Goal: Task Accomplishment & Management: Manage account settings

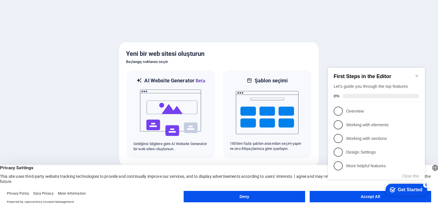
click at [358, 199] on appcues-checklist "Contextual help checklist present on screen" at bounding box center [377, 129] width 104 height 140
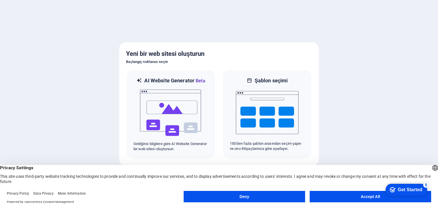
click at [361, 196] on button "Accept All" at bounding box center [369, 196] width 121 height 11
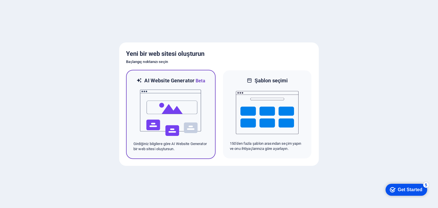
click at [176, 113] on img at bounding box center [170, 112] width 63 height 57
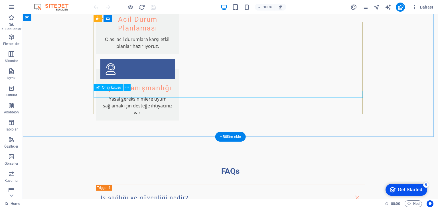
scroll to position [946, 0]
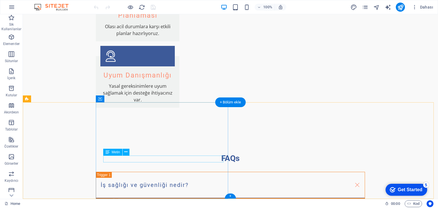
drag, startPoint x: 143, startPoint y: 158, endPoint x: 122, endPoint y: 159, distance: 20.8
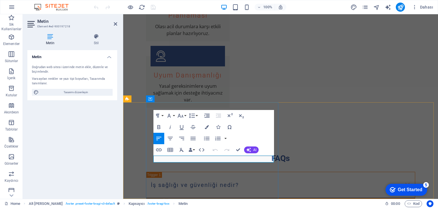
drag, startPoint x: 194, startPoint y: 159, endPoint x: 162, endPoint y: 159, distance: 31.9
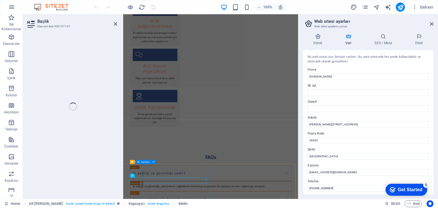
scroll to position [928, 0]
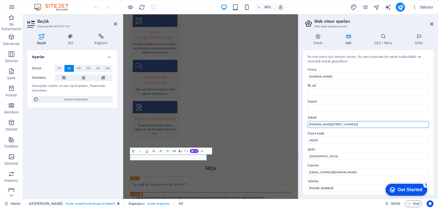
drag, startPoint x: 342, startPoint y: 123, endPoint x: 300, endPoint y: 121, distance: 42.0
click at [300, 121] on div "Genel Veri SEO / Meta Diller Web Sitesi Adı [DOMAIN_NAME] Logo Dosyaları buraya…" at bounding box center [367, 114] width 139 height 170
type input "[PERSON_NAME] 20046. Sok. No.12 Daire.7"
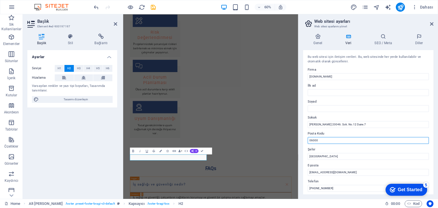
drag, startPoint x: 331, startPoint y: 141, endPoint x: 302, endPoint y: 142, distance: 28.8
click at [302, 142] on div "Genel Veri SEO / Meta Diller Web Sitesi Adı [DOMAIN_NAME] Logo Dosyaları buraya…" at bounding box center [367, 114] width 139 height 170
type input "10200"
click at [321, 161] on div "Bu web sitesi için iletişim verileri. Bu, web sitesinde her yerde kullanılabili…" at bounding box center [368, 122] width 130 height 144
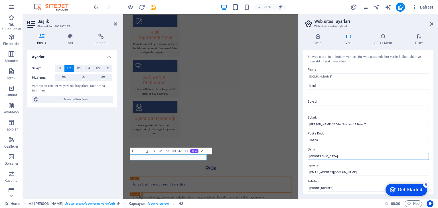
click at [325, 156] on input "[GEOGRAPHIC_DATA]" at bounding box center [368, 156] width 121 height 7
drag, startPoint x: 325, startPoint y: 156, endPoint x: 302, endPoint y: 156, distance: 22.5
click at [302, 156] on div "Genel Veri SEO / Meta Diller Web Sitesi Adı [DOMAIN_NAME] Logo Dosyaları buraya…" at bounding box center [367, 114] width 139 height 170
type input "BALIKESİR"
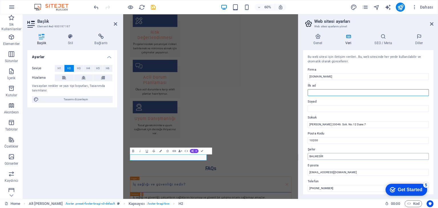
type input "Tolga"
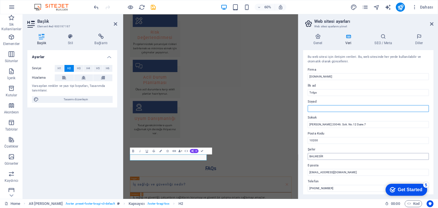
type input "Çetinkaya"
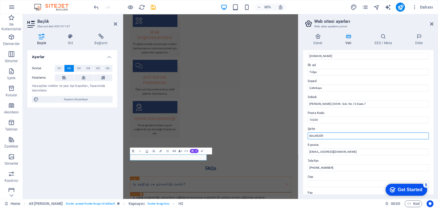
scroll to position [28, 0]
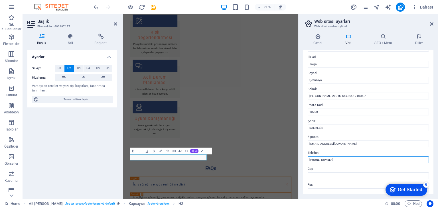
drag, startPoint x: 343, startPoint y: 159, endPoint x: 314, endPoint y: 160, distance: 28.5
click at [314, 160] on input "[PHONE_NUMBER]" at bounding box center [368, 159] width 121 height 7
drag, startPoint x: 471, startPoint y: 174, endPoint x: 381, endPoint y: 256, distance: 121.4
type input "[PHONE_NUMBER]"
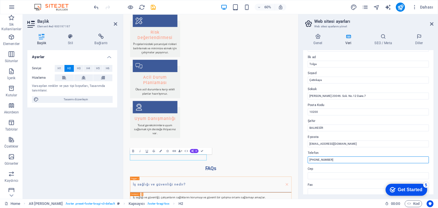
click at [339, 159] on input "[PHONE_NUMBER]" at bounding box center [368, 159] width 121 height 7
drag, startPoint x: 340, startPoint y: 160, endPoint x: 304, endPoint y: 158, distance: 36.3
click at [304, 158] on div "Bu web sitesi için iletişim verileri. Bu, web sitesinde her yerde kullanılabili…" at bounding box center [368, 122] width 130 height 144
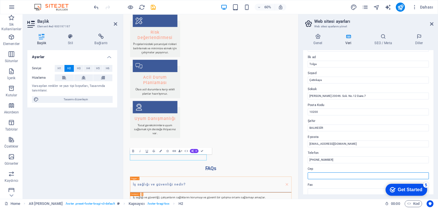
click at [324, 174] on input "Cep" at bounding box center [368, 175] width 121 height 7
paste input "[PHONE_NUMBER]"
type input "[PHONE_NUMBER]"
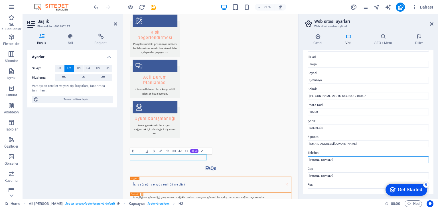
click at [381, 161] on input "[PHONE_NUMBER]" at bounding box center [368, 159] width 121 height 7
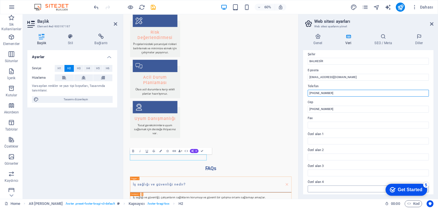
scroll to position [114, 0]
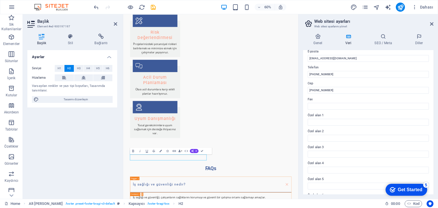
click at [404, 188] on div "Get Started" at bounding box center [410, 189] width 25 height 5
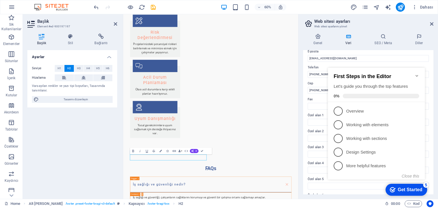
click at [358, 44] on h4 "Veri" at bounding box center [349, 40] width 29 height 12
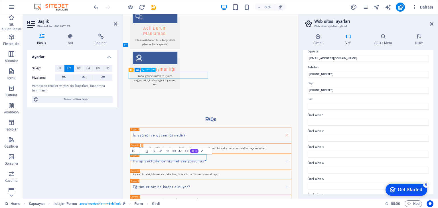
scroll to position [832, 0]
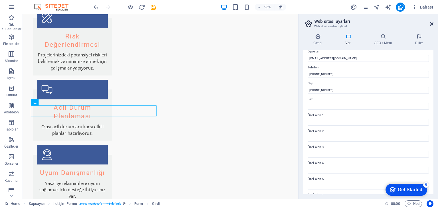
click at [431, 23] on icon at bounding box center [431, 24] width 3 height 5
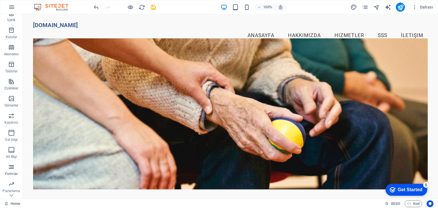
scroll to position [72, 0]
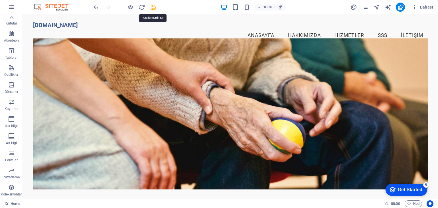
click at [155, 6] on icon "save" at bounding box center [153, 7] width 7 height 7
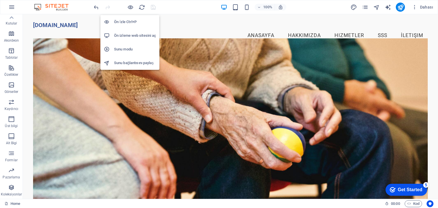
click at [130, 36] on h6 "Ön izleme web sitesini aç" at bounding box center [135, 35] width 42 height 7
